Goal: Navigation & Orientation: Find specific page/section

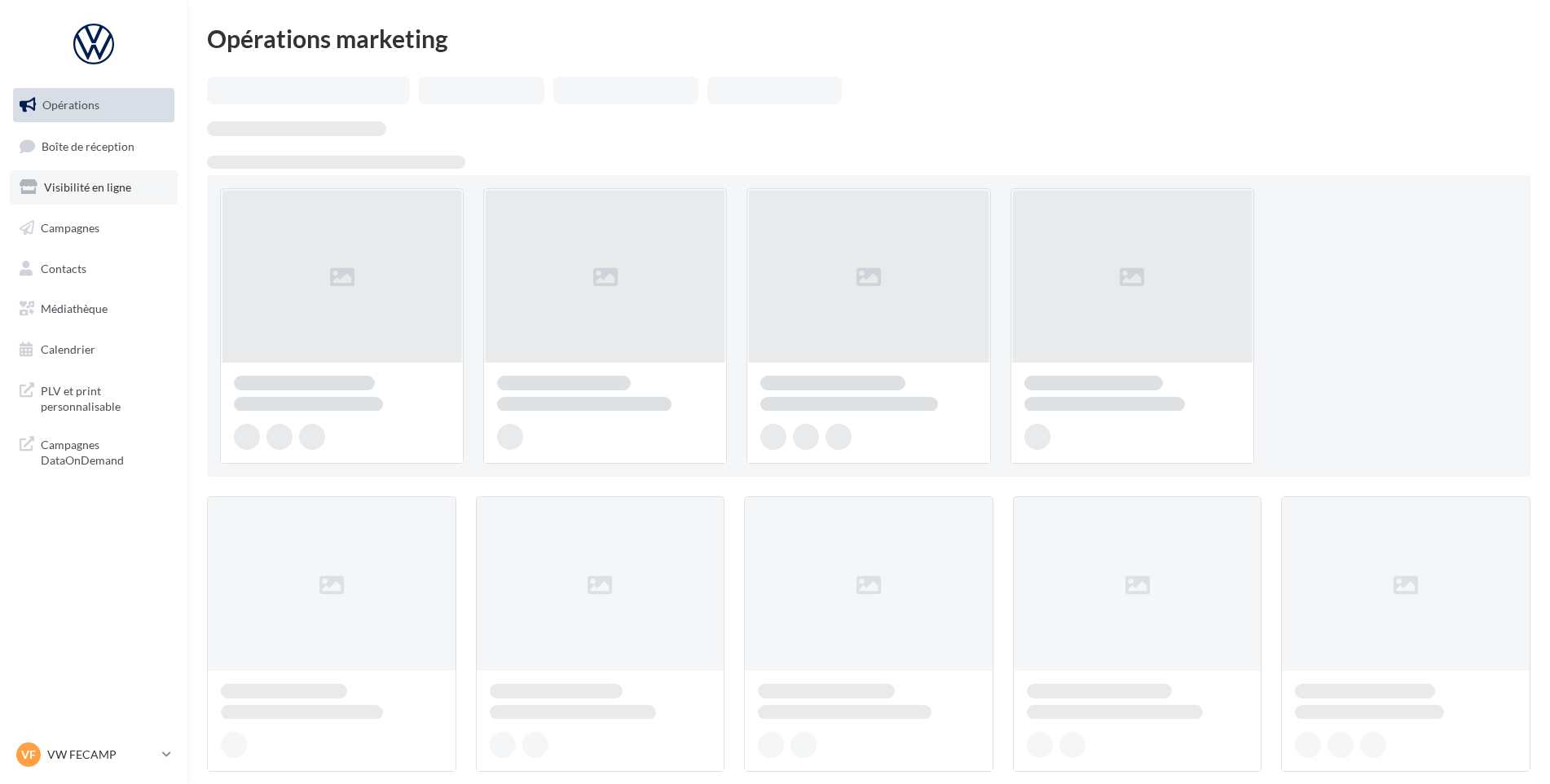
click at [45, 178] on link "Visibilité en ligne" at bounding box center [94, 187] width 168 height 34
click at [53, 156] on link "Boîte de réception" at bounding box center [94, 146] width 168 height 35
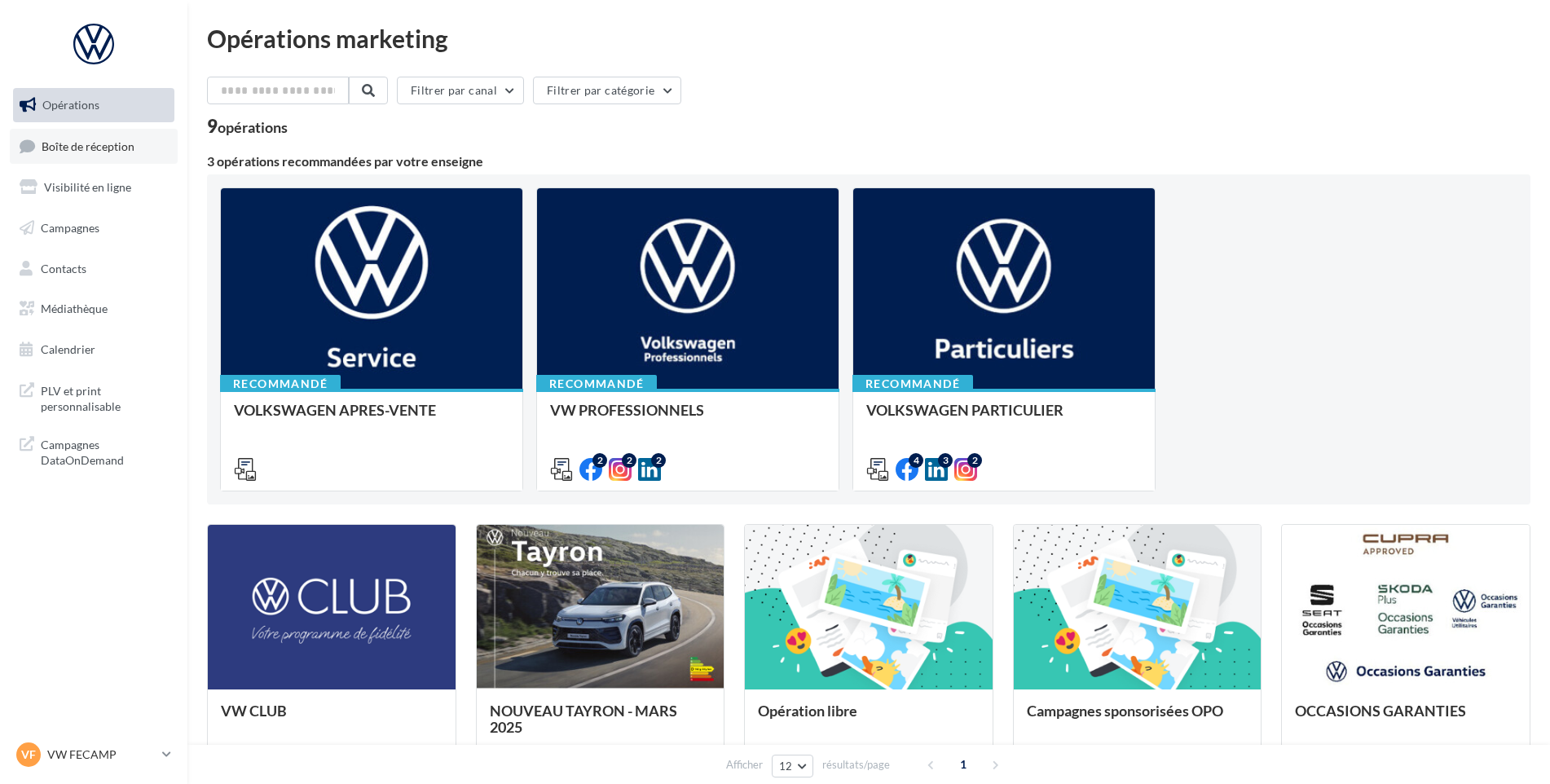
click at [53, 156] on link "Boîte de réception" at bounding box center [94, 146] width 168 height 35
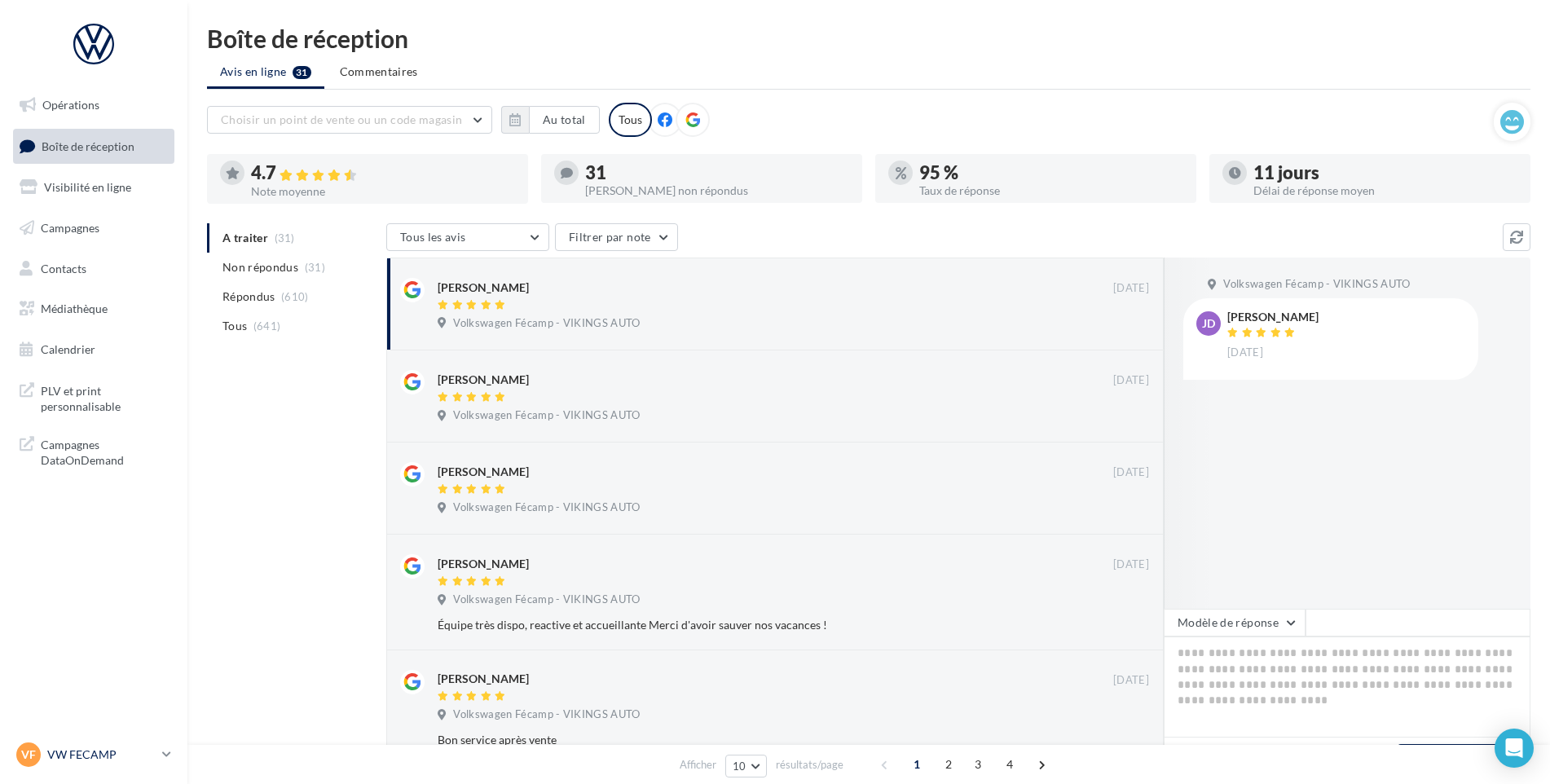
click at [79, 756] on p "VW FECAMP" at bounding box center [102, 754] width 109 height 16
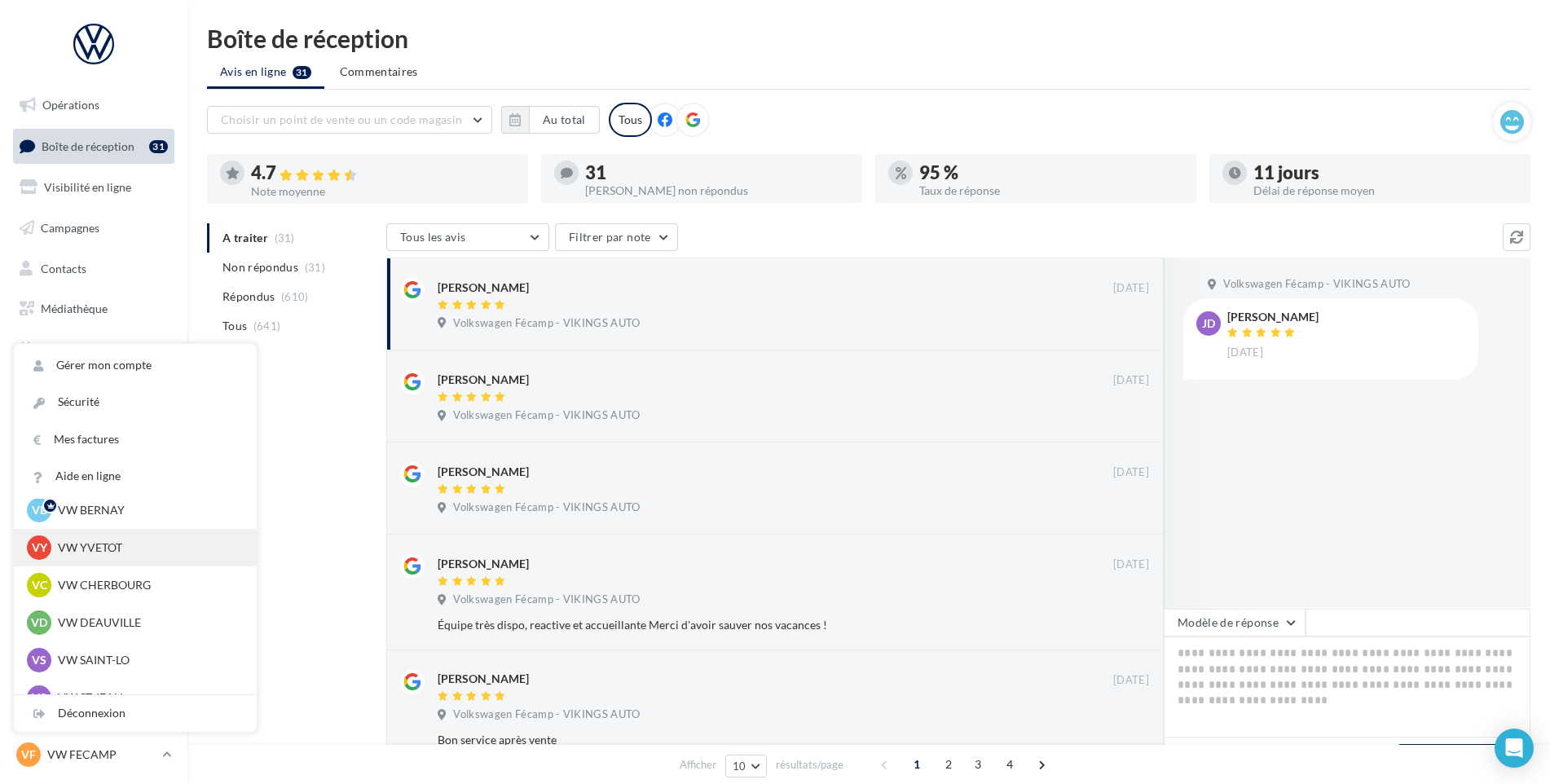
scroll to position [81, 0]
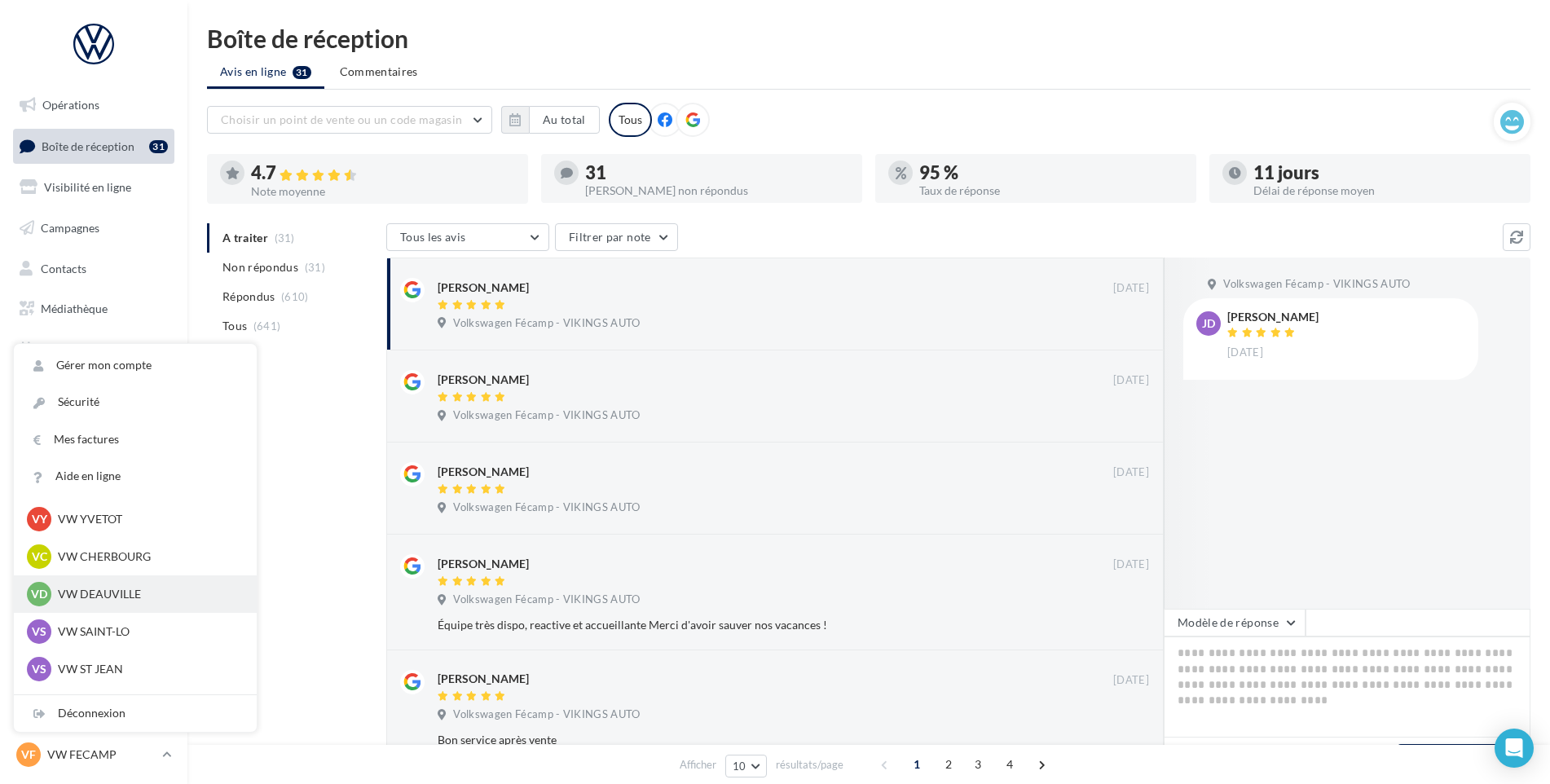
click at [104, 601] on p "VW DEAUVILLE" at bounding box center [147, 593] width 179 height 16
